Goal: Information Seeking & Learning: Learn about a topic

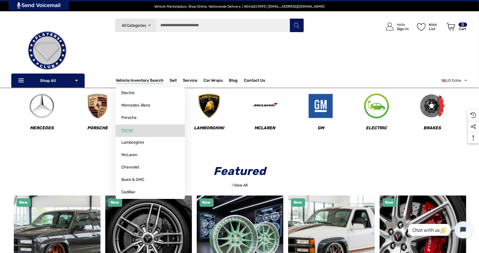
click at [141, 134] on link "Ferrari" at bounding box center [150, 130] width 69 height 11
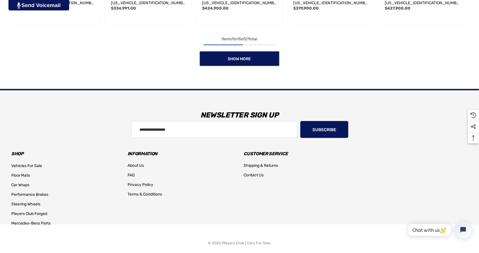
scroll to position [572, 0]
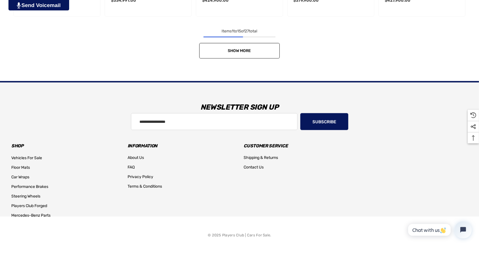
click at [230, 54] on link "Show More" at bounding box center [239, 51] width 80 height 16
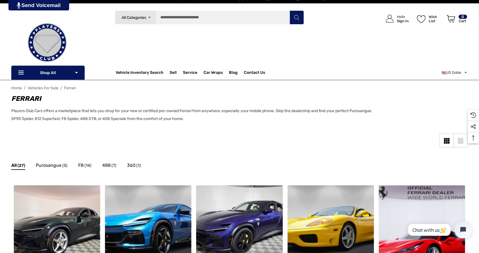
scroll to position [0, 0]
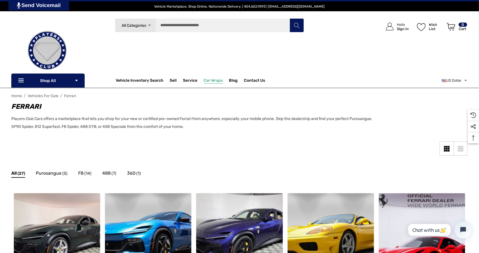
click at [214, 81] on span "Car Wraps" at bounding box center [212, 81] width 19 height 6
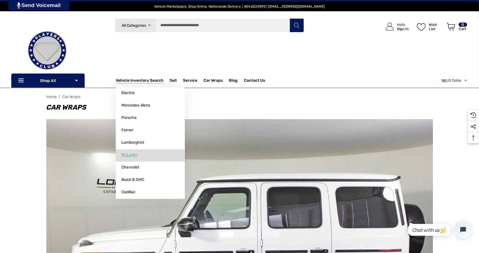
click at [133, 155] on span "McLaren" at bounding box center [129, 155] width 16 height 5
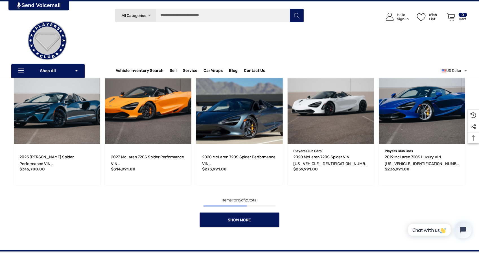
scroll to position [346, 0]
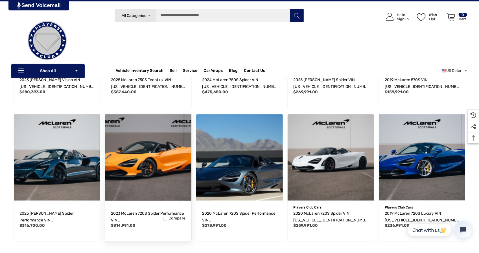
click at [187, 168] on img "2023 McLaren 720S Spider Performance VIN SBM14FCA1PW007120,$314,991.00\a" at bounding box center [148, 157] width 95 height 95
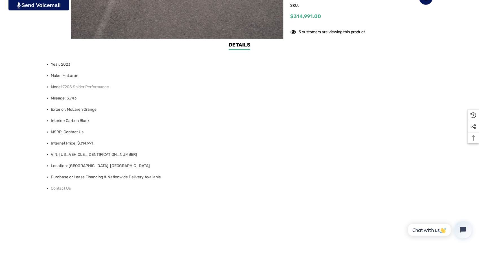
scroll to position [451, 0]
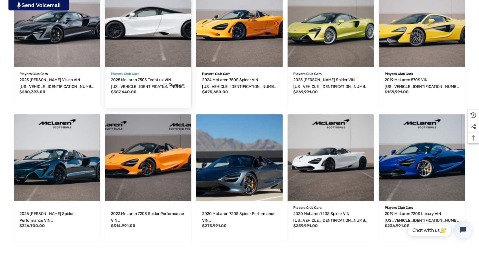
scroll to position [290, 0]
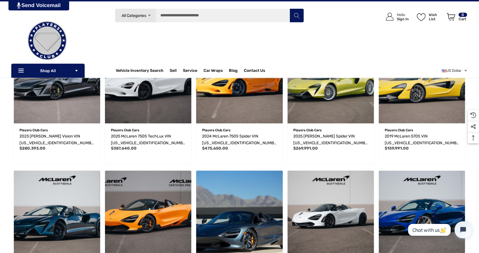
click at [161, 43] on div "Search All Categories Icon Arrow Down Icon Arrow Down Icon Arrow Up Icon Arrow …" at bounding box center [210, 38] width 232 height 60
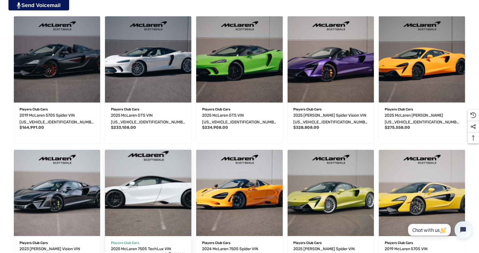
scroll to position [0, 0]
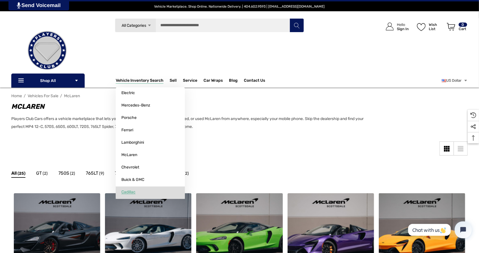
click at [136, 195] on link "Cadillac" at bounding box center [150, 192] width 69 height 11
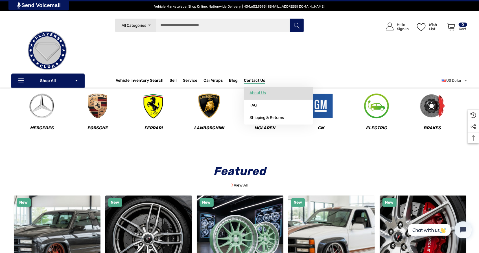
click at [252, 91] on span "About Us" at bounding box center [257, 93] width 16 height 5
